Goal: Task Accomplishment & Management: Use online tool/utility

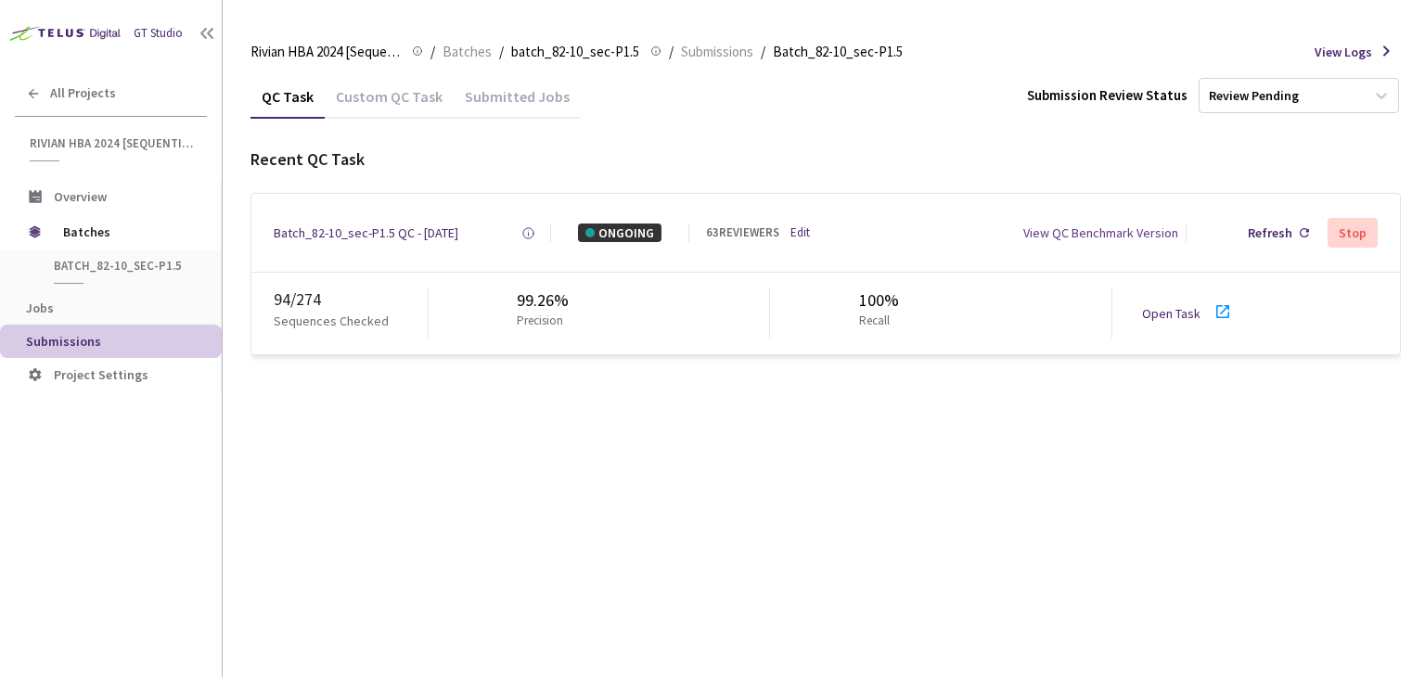
click at [1175, 317] on link "Open Task" at bounding box center [1171, 313] width 58 height 17
click at [356, 235] on div "Batch_82-10_sec-P1.5 QC - [DATE]" at bounding box center [366, 233] width 185 height 19
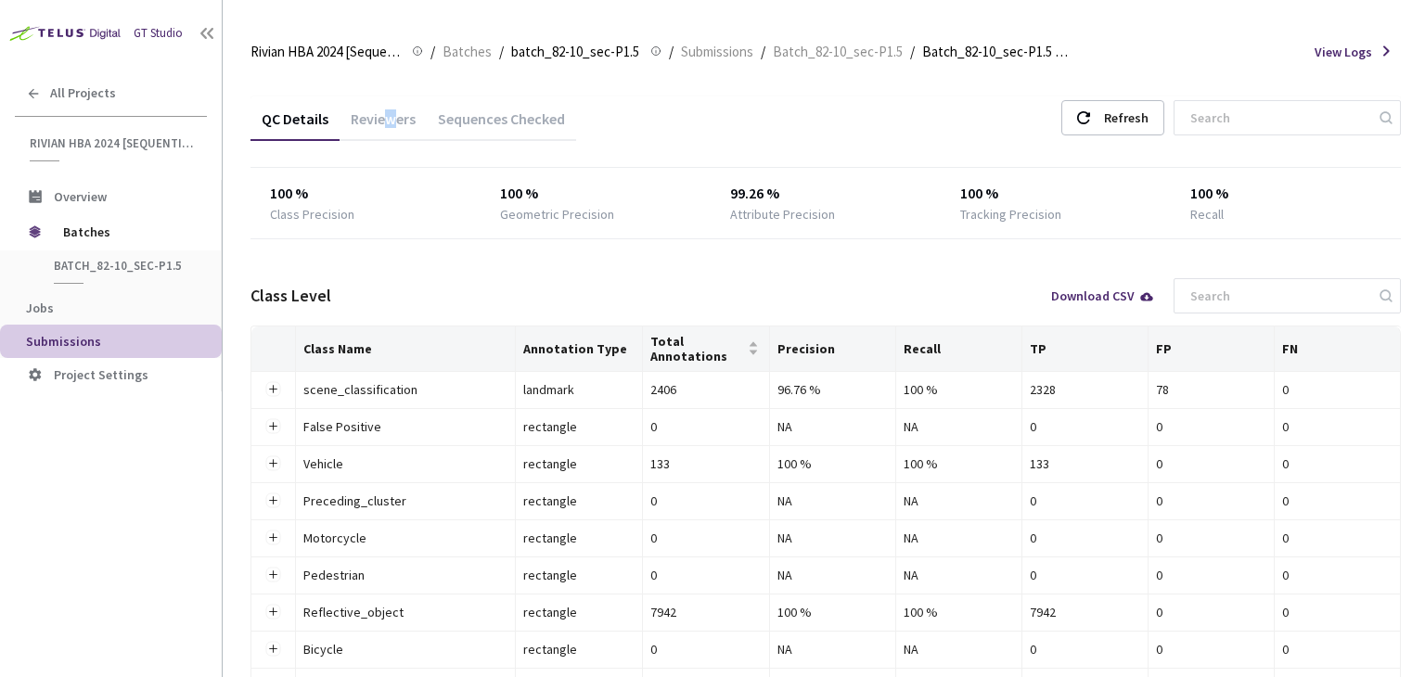
click at [386, 115] on div "Reviewers" at bounding box center [383, 125] width 87 height 32
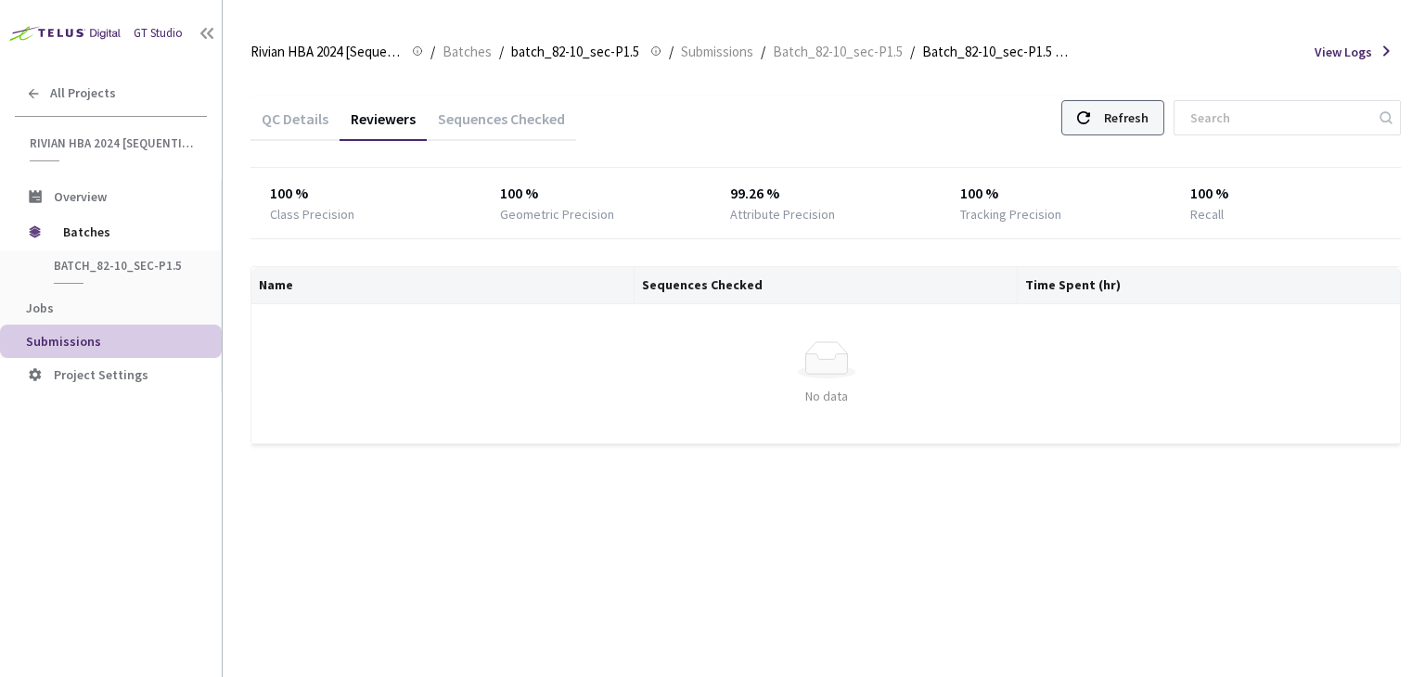
click at [1148, 117] on div "Refresh" at bounding box center [1126, 117] width 45 height 33
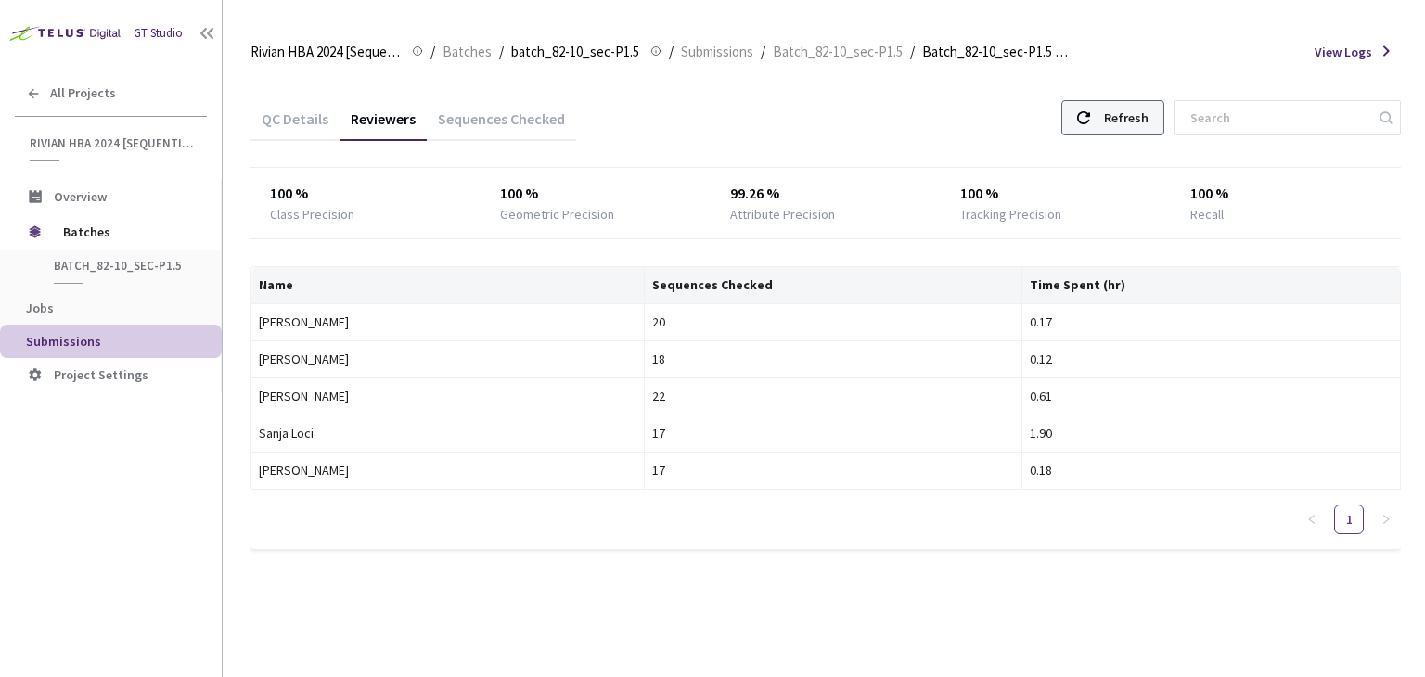
click at [1148, 117] on div "Refresh" at bounding box center [1126, 117] width 45 height 33
click at [1130, 116] on div "Refresh" at bounding box center [1126, 117] width 45 height 33
click at [1135, 118] on div "Refresh" at bounding box center [1126, 117] width 45 height 33
click at [1139, 109] on div "Refresh" at bounding box center [1126, 117] width 45 height 33
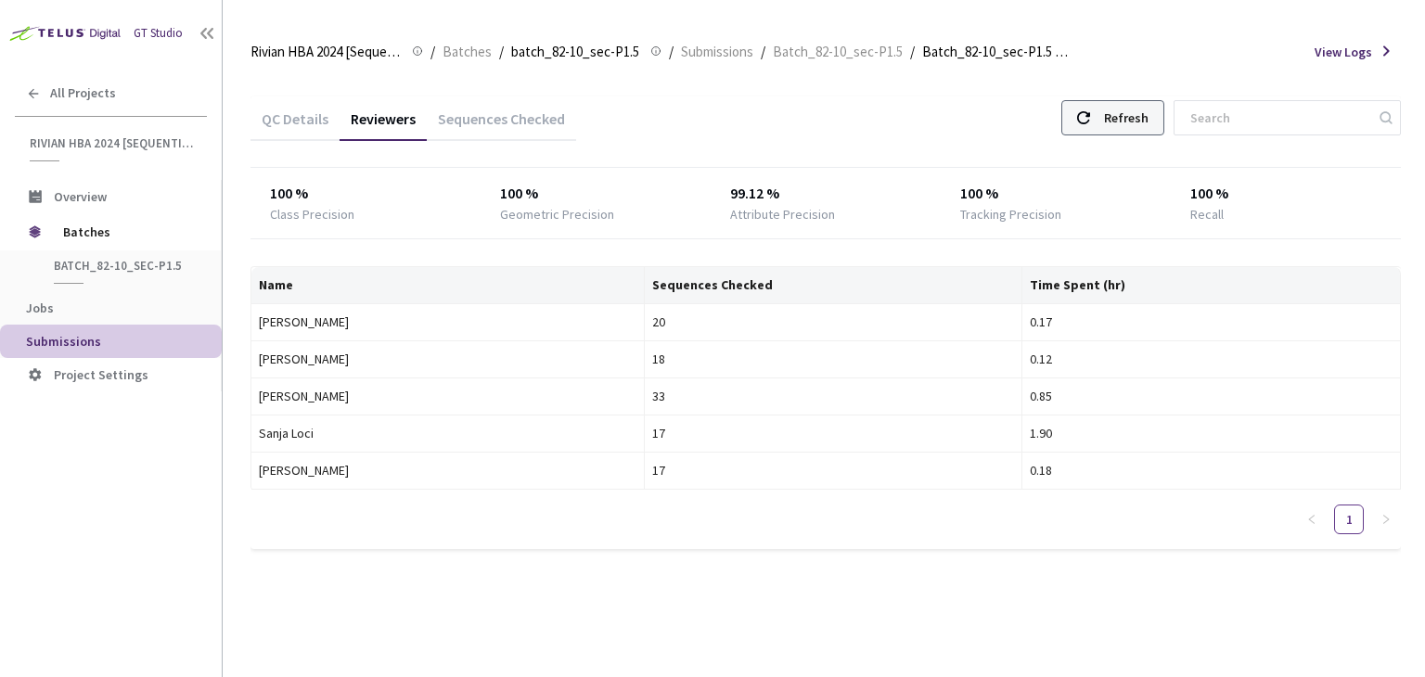
click at [1139, 109] on div "Refresh" at bounding box center [1126, 117] width 45 height 33
click at [1148, 130] on div "Refresh" at bounding box center [1126, 117] width 45 height 33
